Goal: Check status

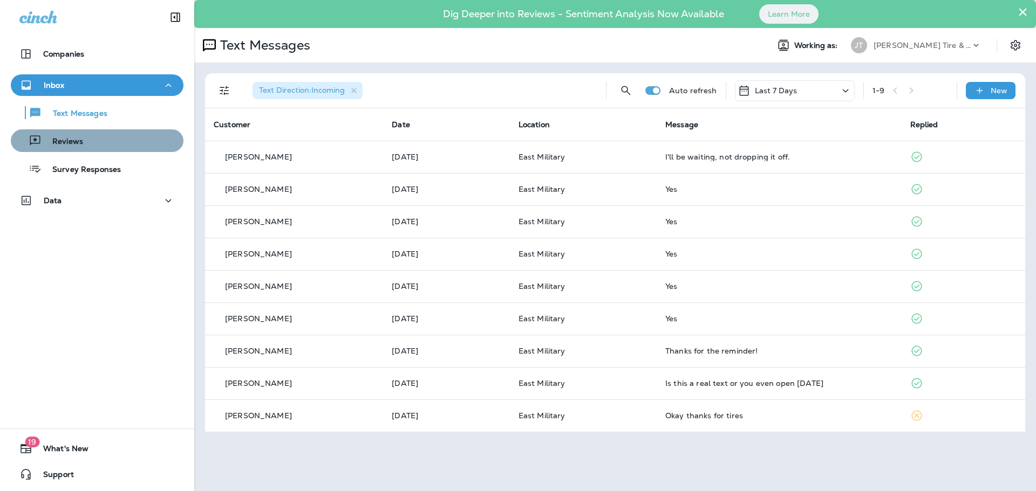
click at [101, 142] on div "Reviews" at bounding box center [97, 141] width 164 height 16
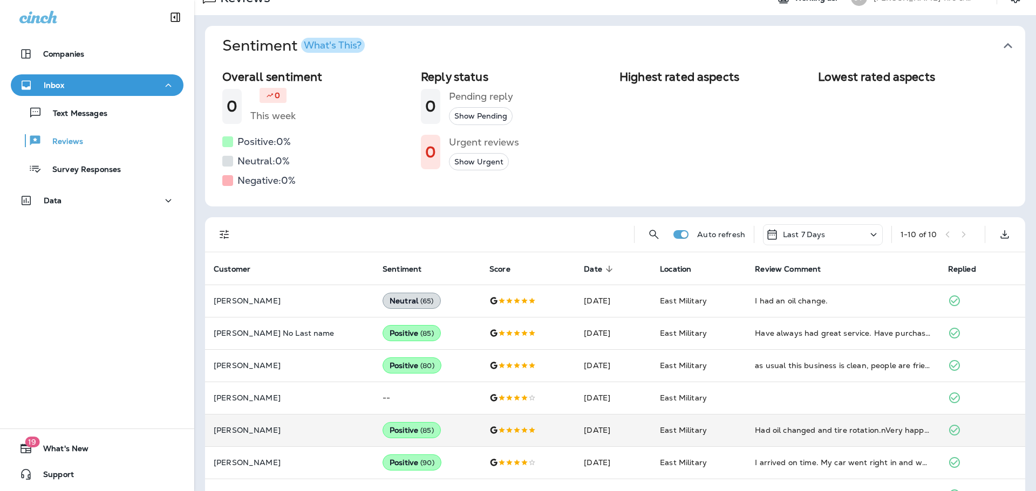
scroll to position [54, 0]
